Goal: Task Accomplishment & Management: Manage account settings

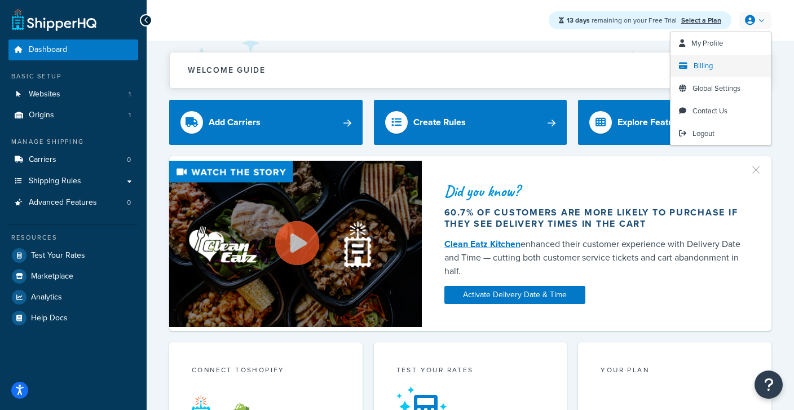
click at [708, 69] on span "Billing" at bounding box center [703, 65] width 19 height 11
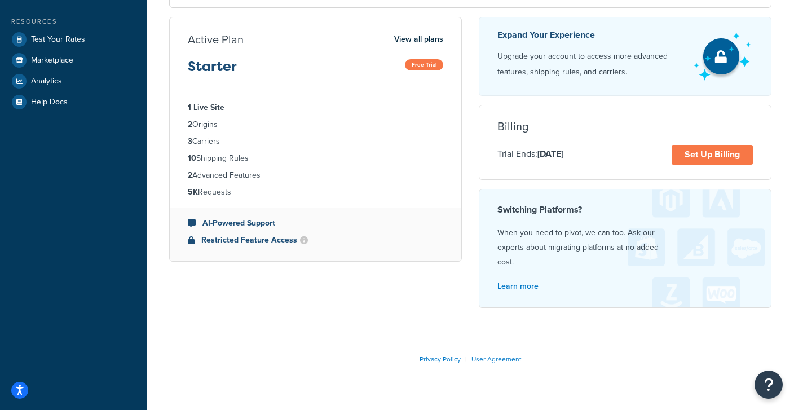
scroll to position [218, 0]
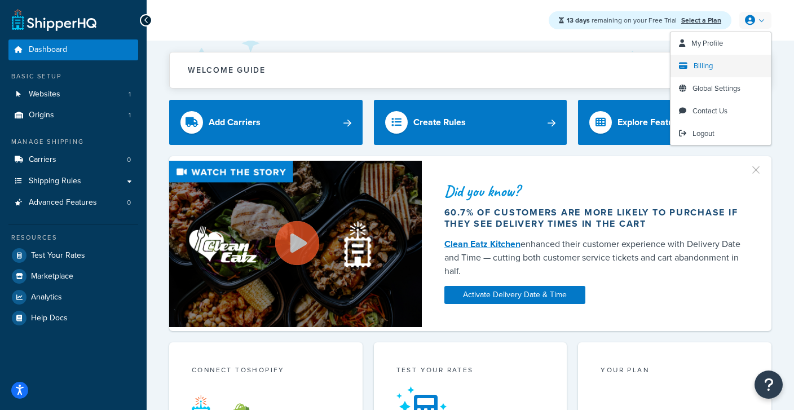
click at [700, 67] on span "Billing" at bounding box center [703, 65] width 19 height 11
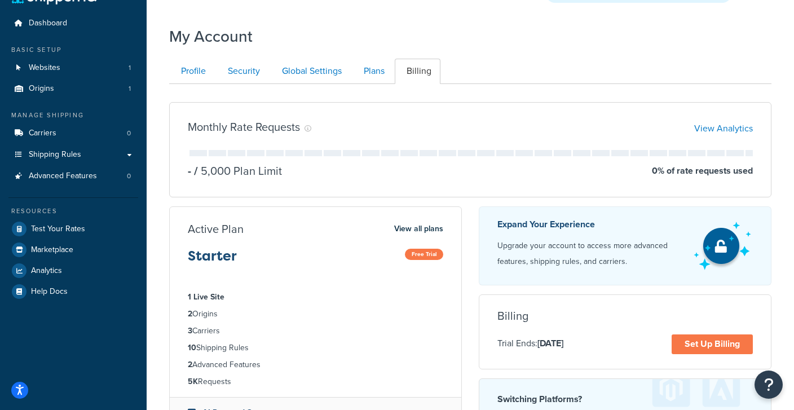
scroll to position [28, 0]
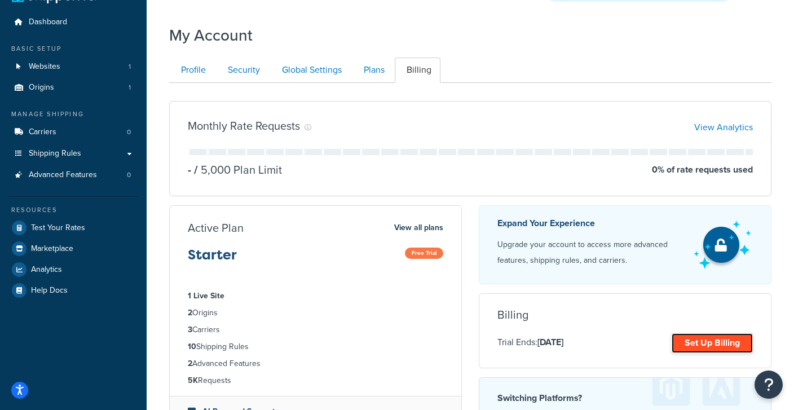
click at [695, 338] on link "Set Up Billing" at bounding box center [712, 343] width 81 height 20
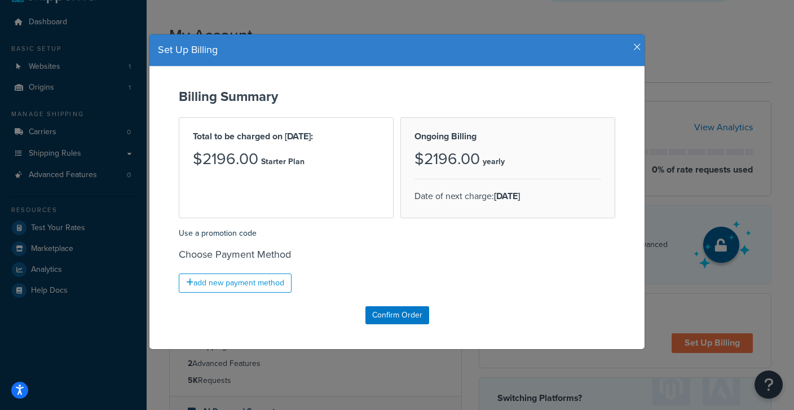
click at [637, 47] on icon "button" at bounding box center [637, 47] width 8 height 10
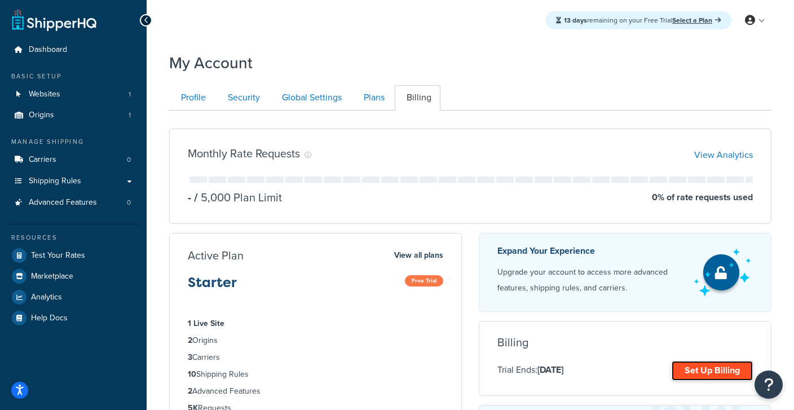
drag, startPoint x: 717, startPoint y: 373, endPoint x: 704, endPoint y: 376, distance: 13.2
click at [717, 373] on link "Set Up Billing" at bounding box center [712, 371] width 81 height 20
